Goal: Contribute content: Contribute content

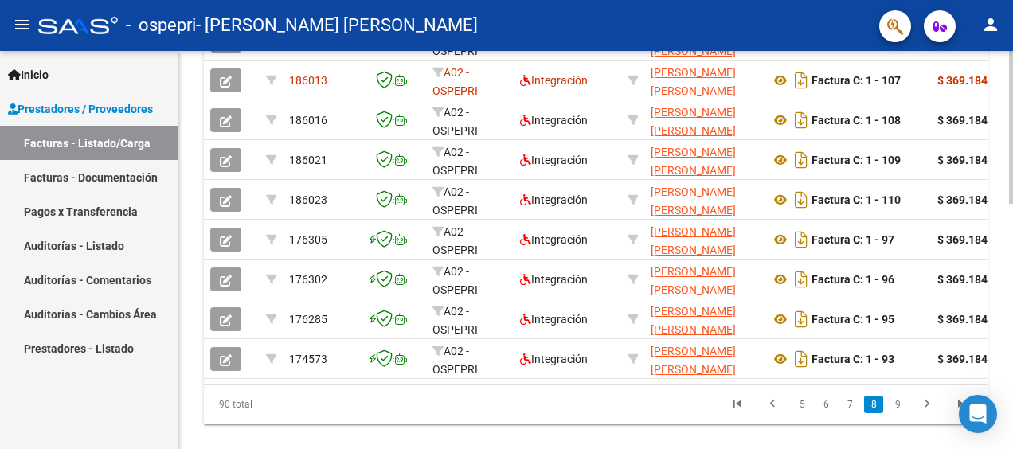
scroll to position [602, 0]
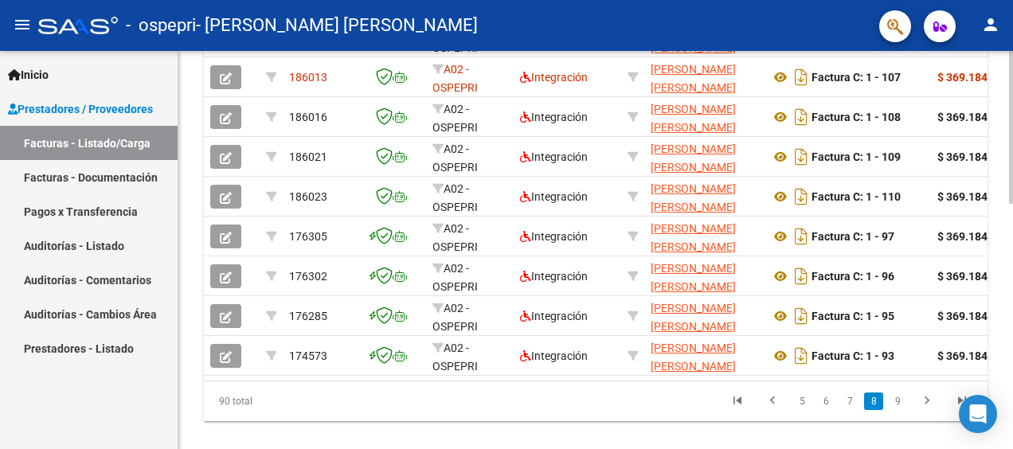
click at [1012, 326] on html "menu - ospepri - MAIDANA MORENO MARGARITA FATIMA person Inicio Instructivos Con…" at bounding box center [506, 224] width 1013 height 449
click at [772, 411] on icon "go to previous page" at bounding box center [772, 402] width 21 height 19
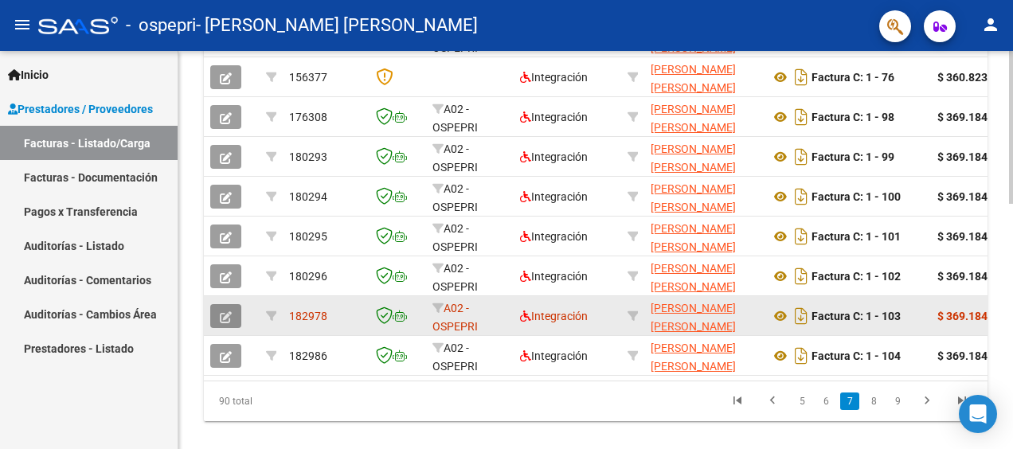
click at [221, 311] on icon "button" at bounding box center [226, 317] width 12 height 12
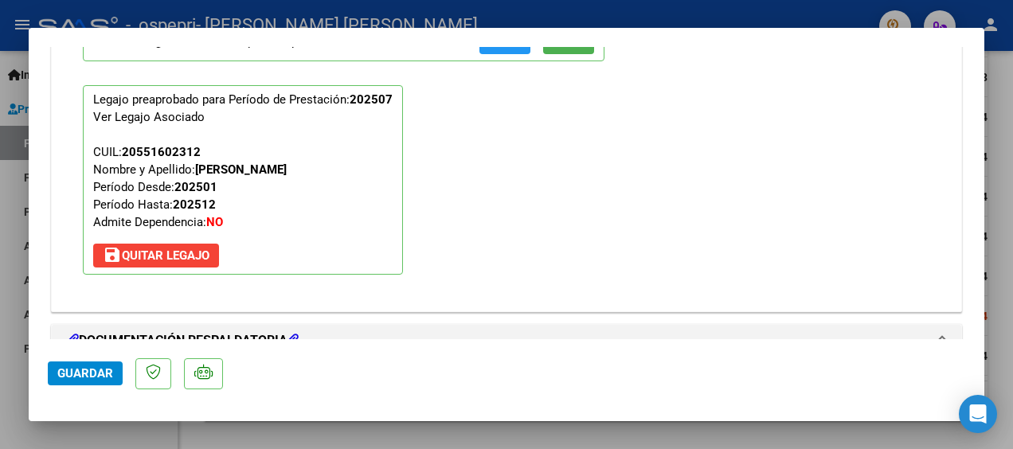
scroll to position [2103, 0]
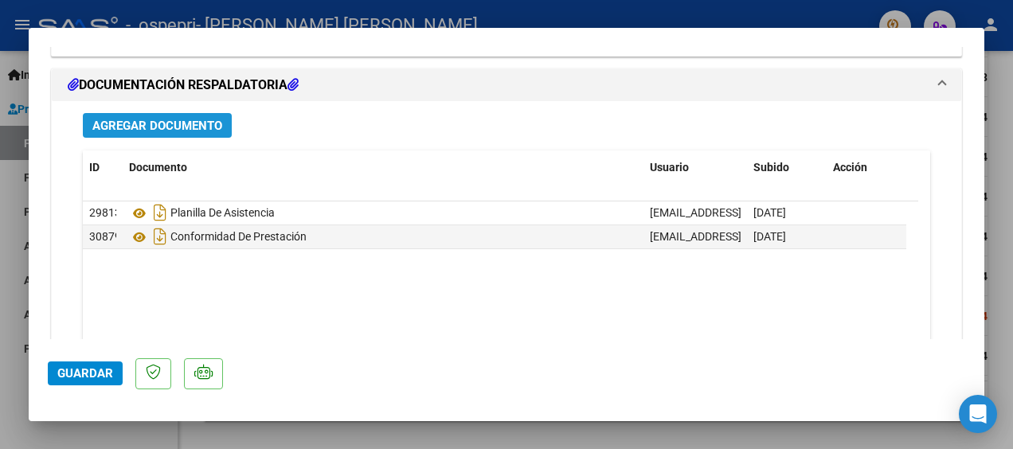
click at [146, 122] on span "Agregar Documento" at bounding box center [157, 126] width 130 height 14
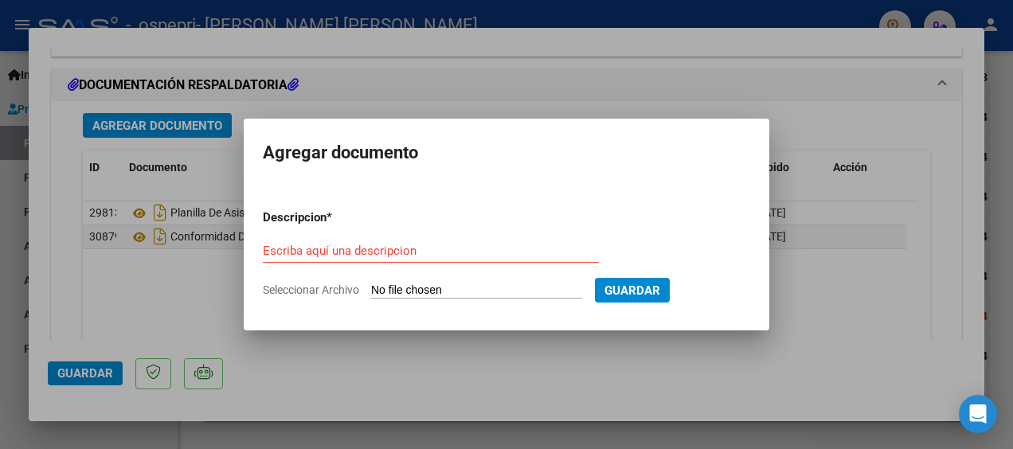
click at [524, 293] on input "Seleccionar Archivo" at bounding box center [476, 290] width 211 height 15
type input "C:\fakepath\PLANILLA DE ASISTENCIA - JOFRE, AUGUSTO - Julio 2025.pdf"
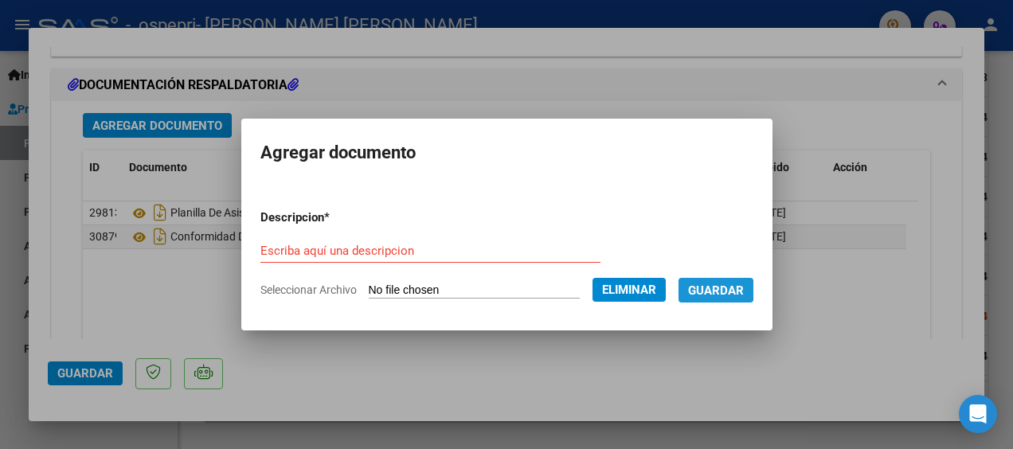
click at [724, 288] on span "Guardar" at bounding box center [716, 290] width 56 height 14
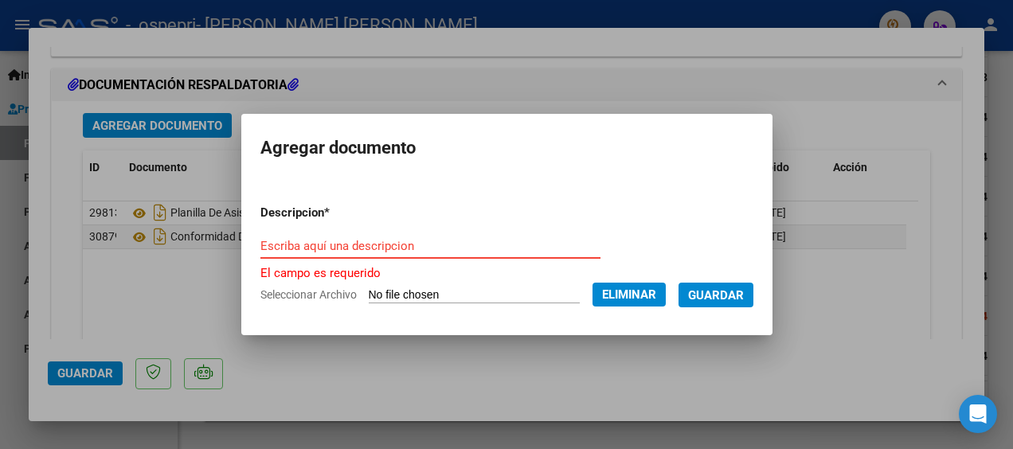
click at [450, 248] on input "Escriba aquí una descripcion" at bounding box center [430, 246] width 340 height 14
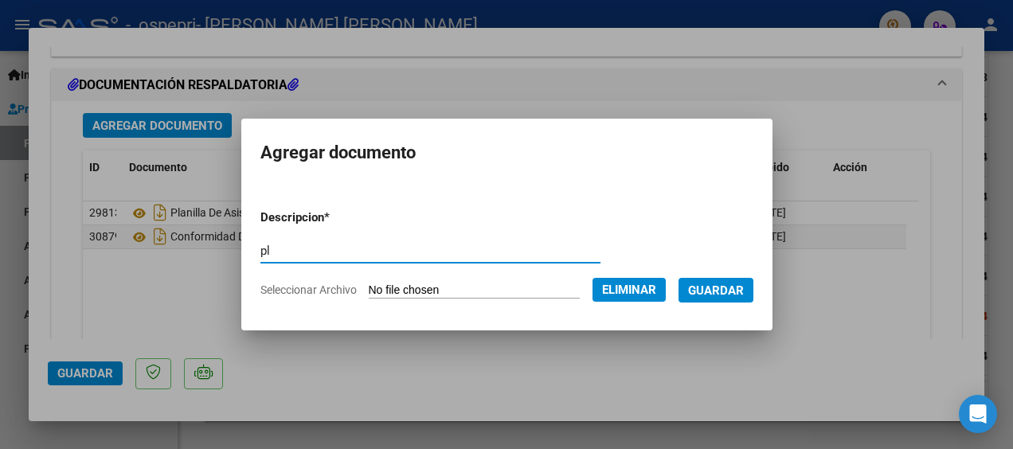
type input "p"
click at [450, 248] on input "Planilla e" at bounding box center [430, 251] width 340 height 14
type input "Planilla de asistencia"
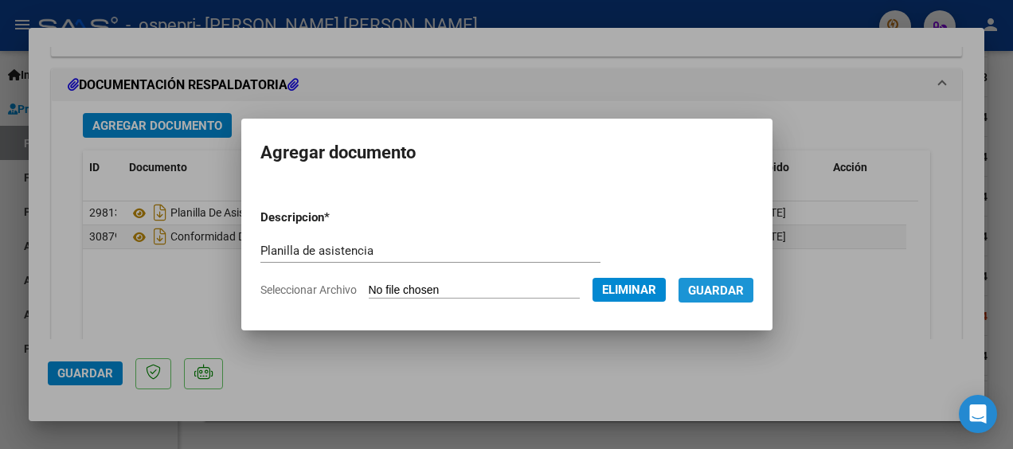
click at [727, 300] on button "Guardar" at bounding box center [715, 290] width 75 height 25
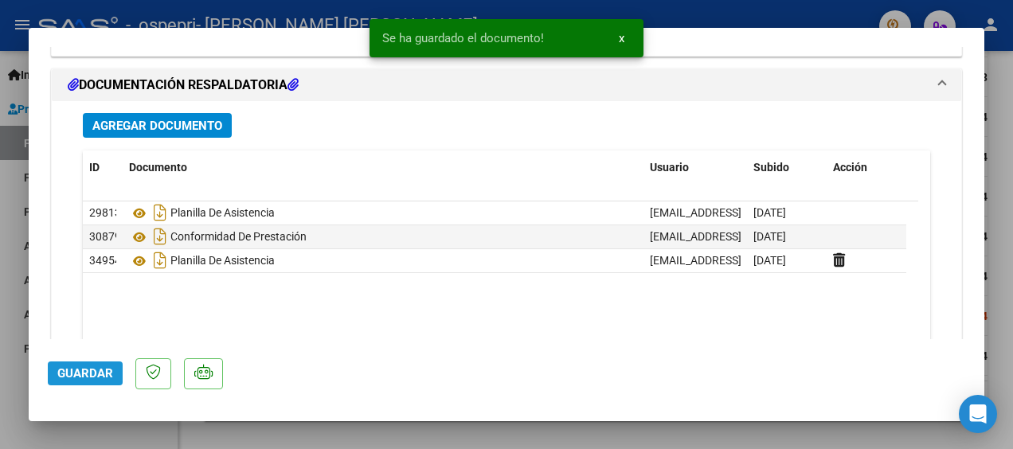
click at [91, 368] on span "Guardar" at bounding box center [85, 373] width 56 height 14
click at [996, 71] on div at bounding box center [506, 224] width 1013 height 449
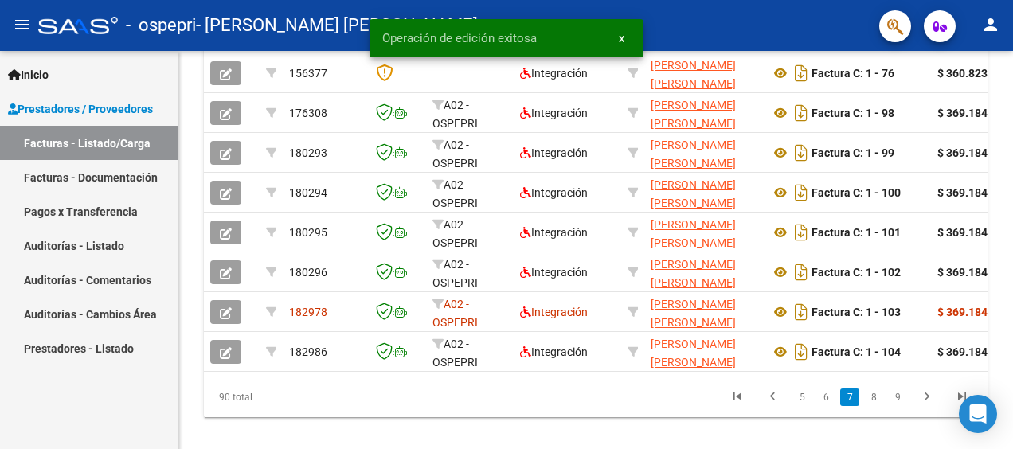
scroll to position [602, 0]
